Goal: Transaction & Acquisition: Purchase product/service

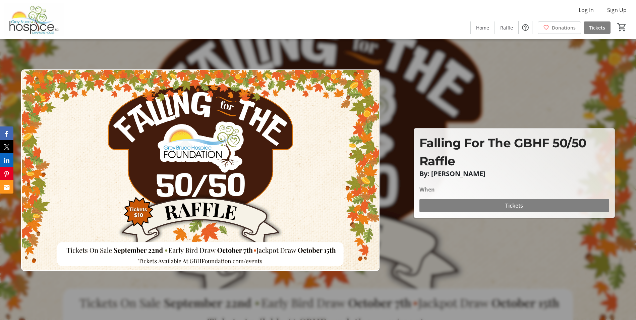
scroll to position [268, 0]
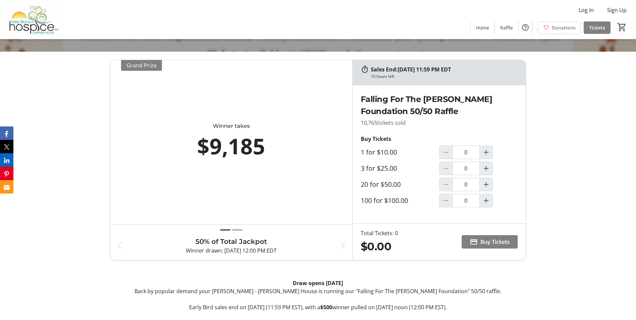
click at [483, 239] on span "Buy Tickets" at bounding box center [495, 242] width 29 height 8
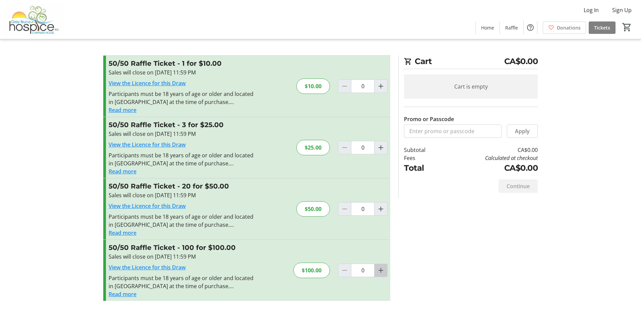
click at [381, 272] on mat-icon "Increment by one" at bounding box center [381, 270] width 8 height 8
type input "1"
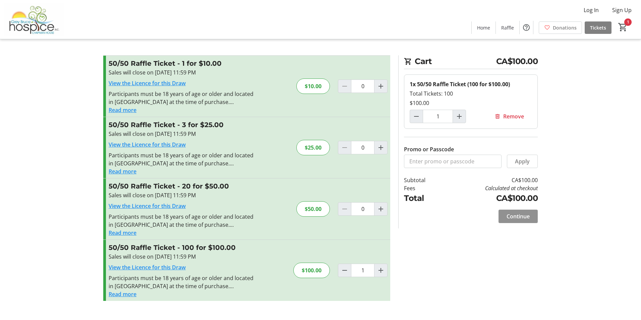
click at [522, 217] on span "Continue" at bounding box center [518, 216] width 23 height 8
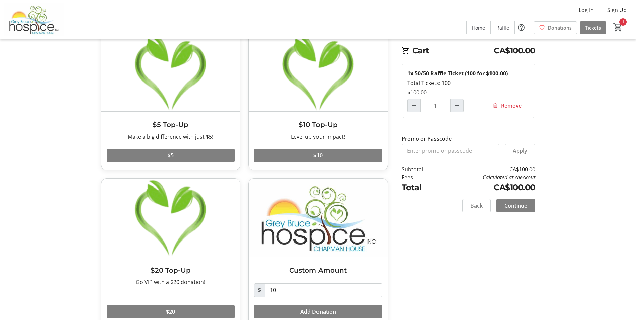
scroll to position [57, 0]
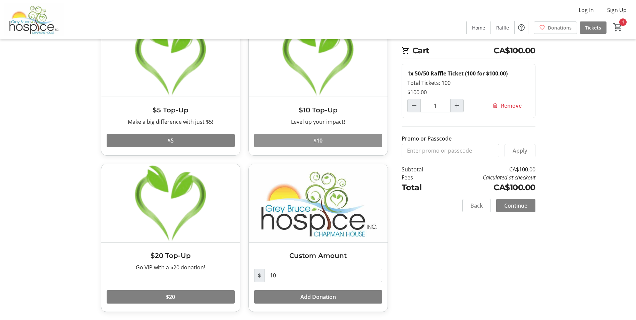
click at [323, 138] on span at bounding box center [318, 140] width 128 height 16
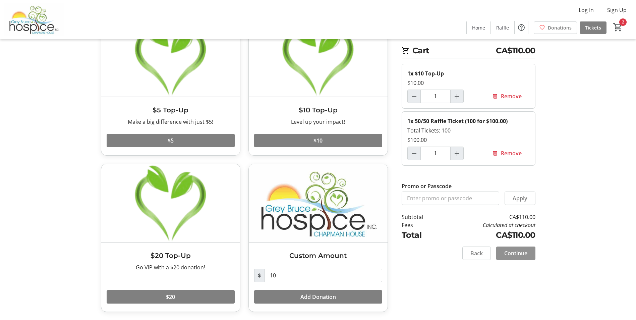
click at [516, 252] on span "Continue" at bounding box center [515, 253] width 23 height 8
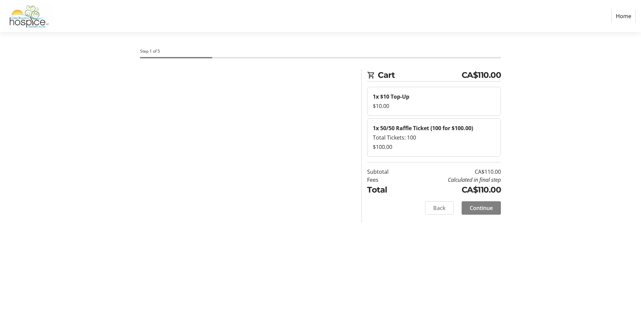
select select "CA"
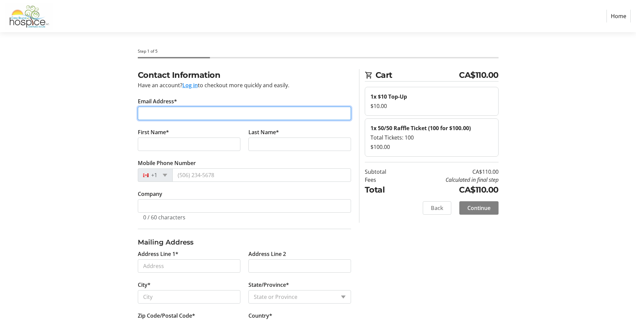
click at [195, 114] on input "Email Address*" at bounding box center [244, 113] width 213 height 13
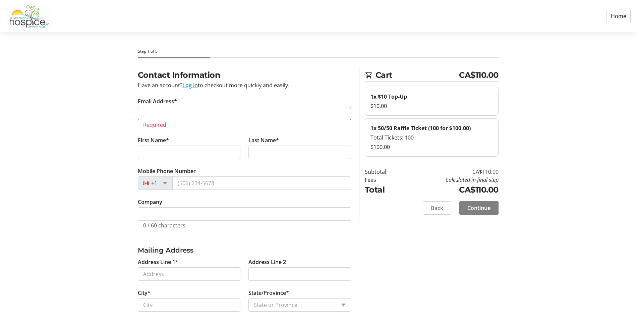
click at [52, 127] on section "Step 1 of 5 Cart CA$110.00 1x $10 Top-Up $10.00 1x 50/50 Raffle Ticket (100 for…" at bounding box center [318, 232] width 636 height 400
click at [154, 112] on input "Email Address*" at bounding box center [244, 113] width 213 height 13
type input "[EMAIL_ADDRESS][DOMAIN_NAME]"
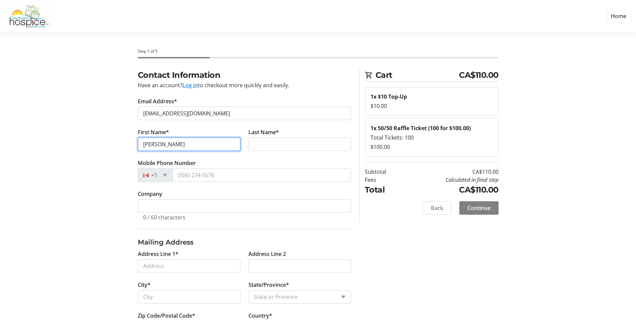
type input "[PERSON_NAME]"
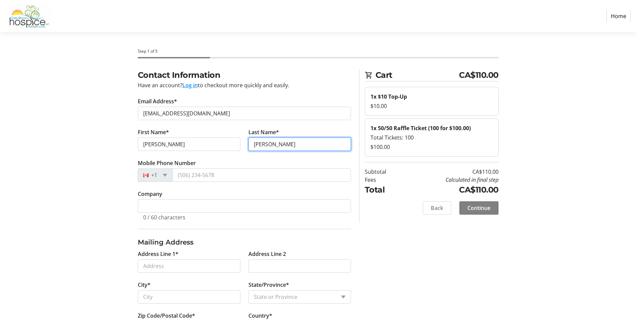
type input "[PERSON_NAME]"
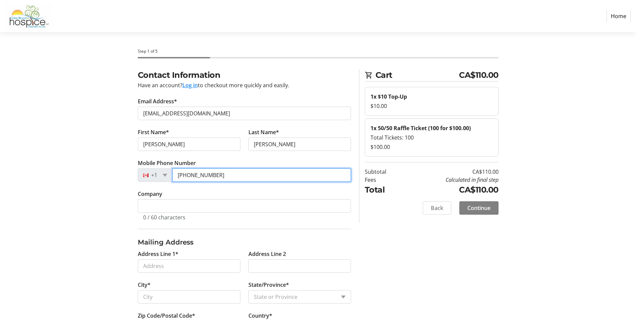
type input "[PHONE_NUMBER]"
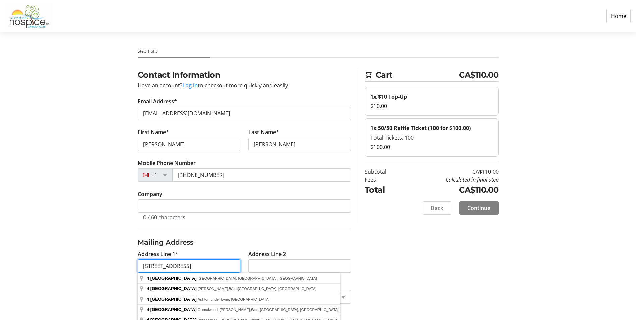
type input "[STREET_ADDRESS]"
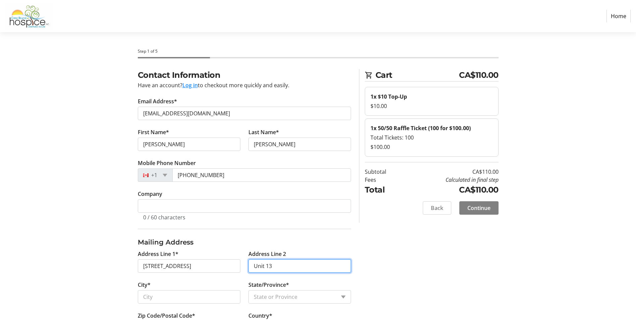
type input "Unit 13"
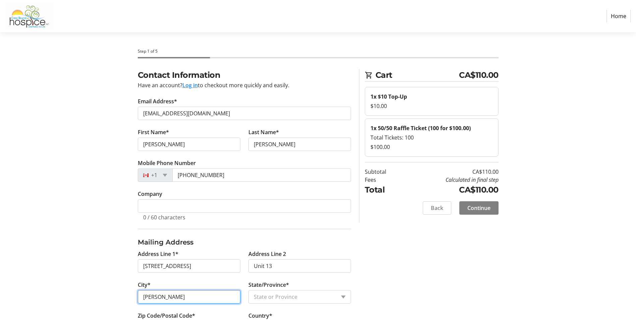
type input "[PERSON_NAME]"
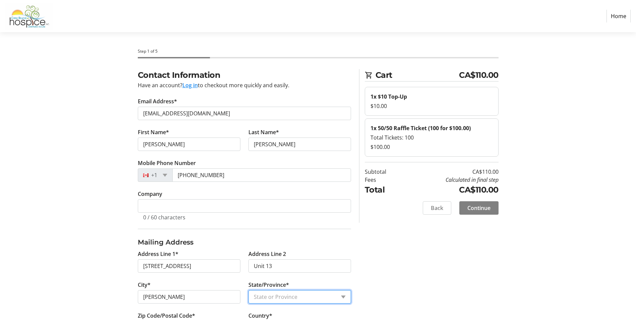
select select "ON"
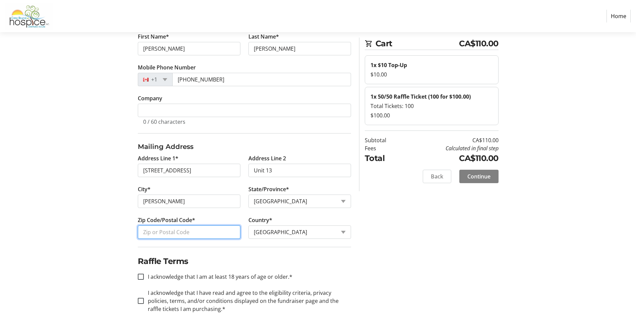
scroll to position [105, 0]
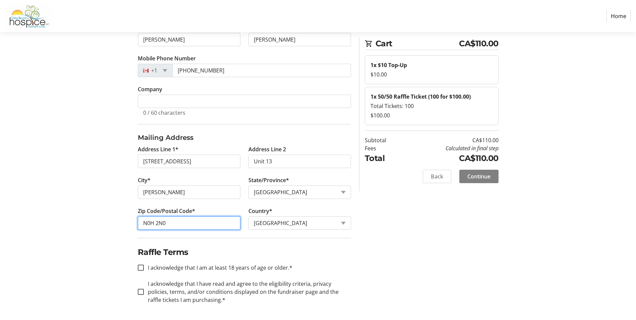
type input "N0H 2N0"
click at [141, 268] on input "I acknowledge that I am at least 18 years of age or older.*" at bounding box center [141, 268] width 6 height 6
checkbox input "true"
click at [143, 293] on input "I acknowledge that I have read and agree to the eligibility criteria, privacy p…" at bounding box center [141, 292] width 6 height 6
checkbox input "true"
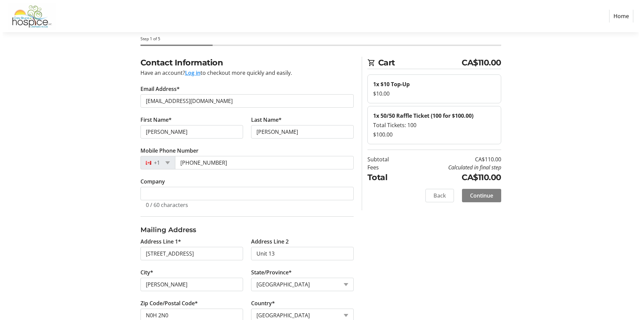
scroll to position [0, 0]
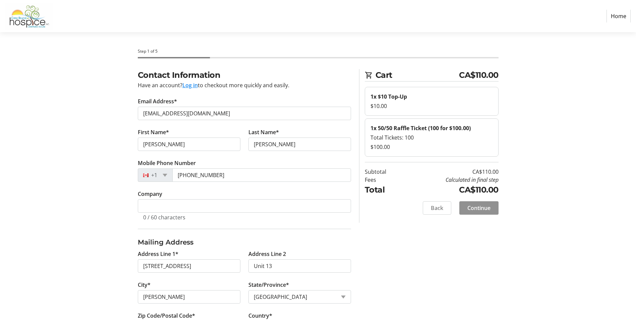
click at [481, 207] on span "Continue" at bounding box center [478, 208] width 23 height 8
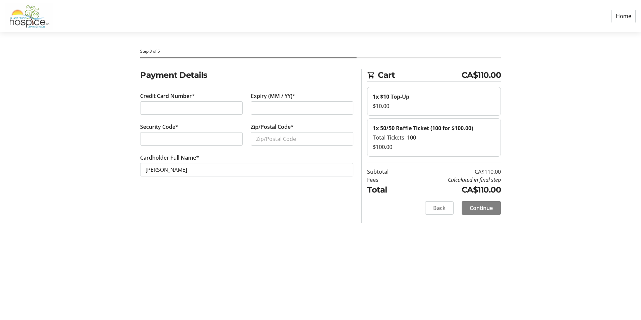
click at [224, 102] on div at bounding box center [191, 107] width 103 height 13
type input "N0H 2G0"
click at [485, 208] on span "Continue" at bounding box center [481, 208] width 23 height 8
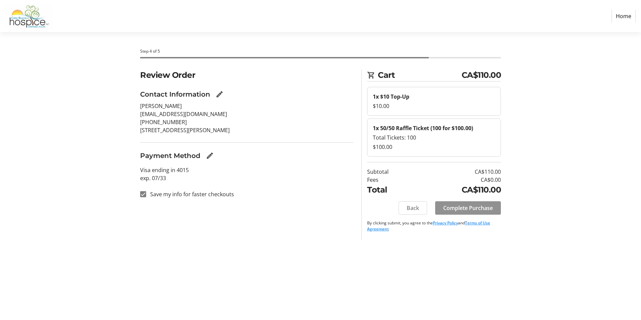
click at [465, 206] on span "Complete Purchase" at bounding box center [468, 208] width 50 height 8
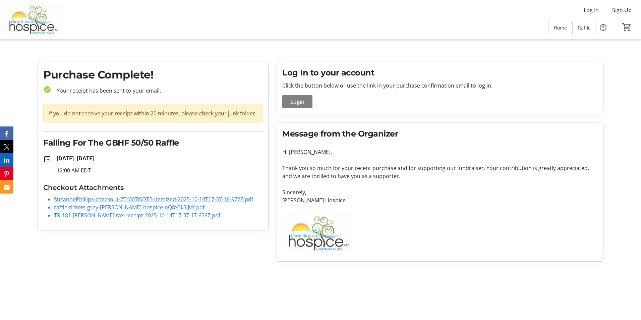
click at [186, 199] on link "SuzannePhillips-checkout-7Tr00TiSDTB-itemized-2025-10-14T17-37-16-972Z.pdf" at bounding box center [153, 199] width 199 height 7
click at [114, 208] on link "raffle-tickets-grey-[PERSON_NAME]-hospice-nQ8x3k3JJvY.pdf" at bounding box center [129, 207] width 151 height 7
click at [184, 214] on link "TR-181-[PERSON_NAME]-tax-receipt-2025-10-14T17-37-17-636Z.pdf" at bounding box center [137, 215] width 166 height 7
